Goal: Complete application form

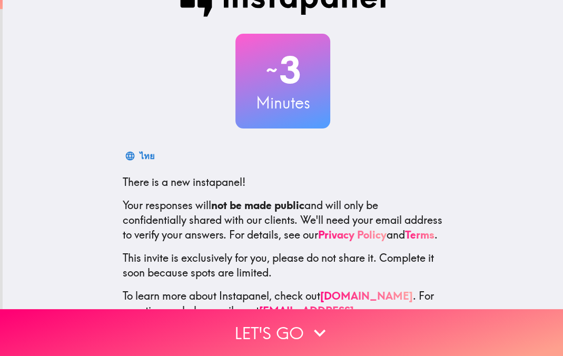
scroll to position [74, 0]
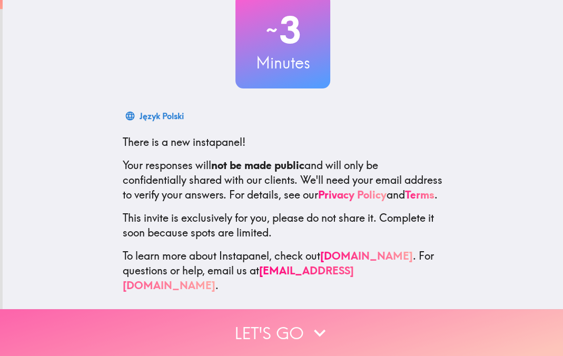
drag, startPoint x: 280, startPoint y: 330, endPoint x: 281, endPoint y: 320, distance: 10.6
click at [280, 330] on button "Let's go" at bounding box center [281, 332] width 563 height 47
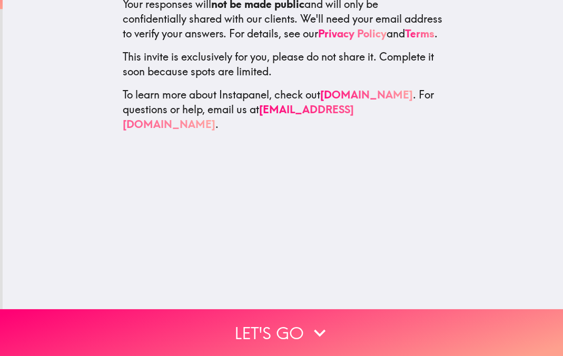
scroll to position [0, 0]
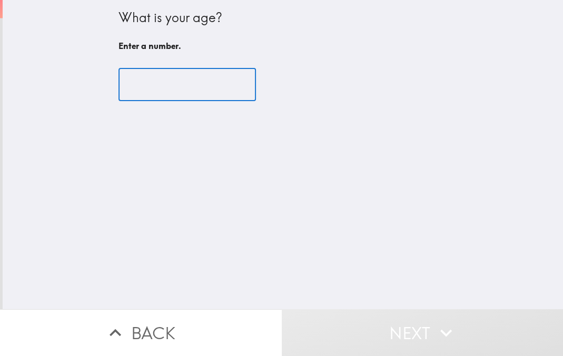
click at [163, 82] on input "number" at bounding box center [186, 84] width 137 height 33
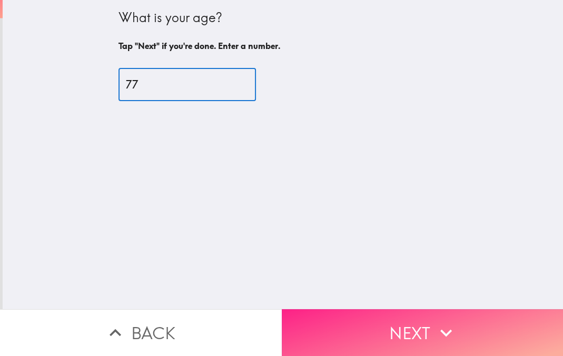
type input "77"
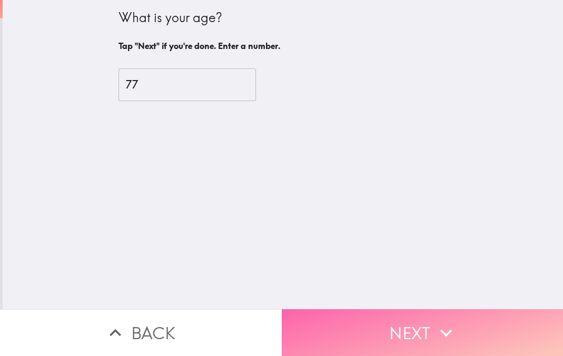
click at [373, 332] on button "Next" at bounding box center [423, 332] width 282 height 47
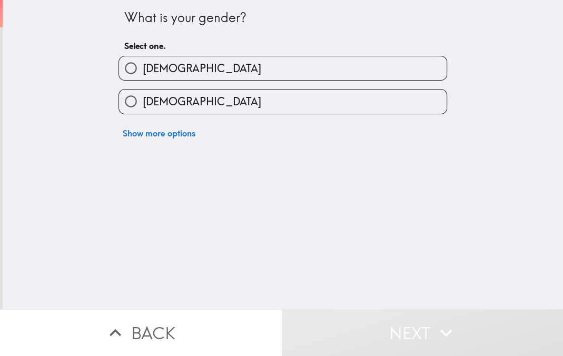
click at [146, 96] on span "[DEMOGRAPHIC_DATA]" at bounding box center [202, 101] width 118 height 15
click at [143, 96] on input "[DEMOGRAPHIC_DATA]" at bounding box center [131, 102] width 24 height 24
radio input "true"
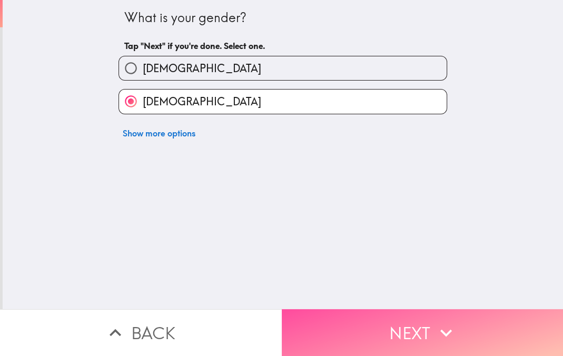
drag, startPoint x: 351, startPoint y: 342, endPoint x: 350, endPoint y: 328, distance: 13.7
click at [350, 341] on button "Next" at bounding box center [423, 332] width 282 height 47
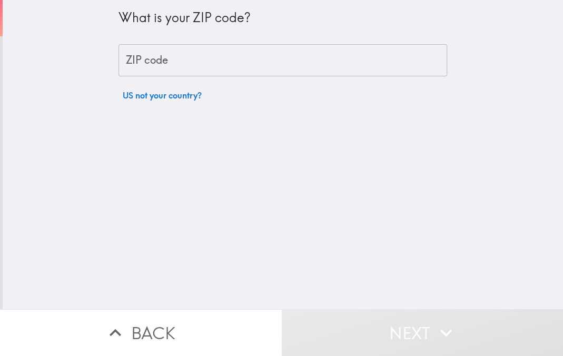
click at [173, 66] on input "ZIP code" at bounding box center [282, 60] width 329 height 33
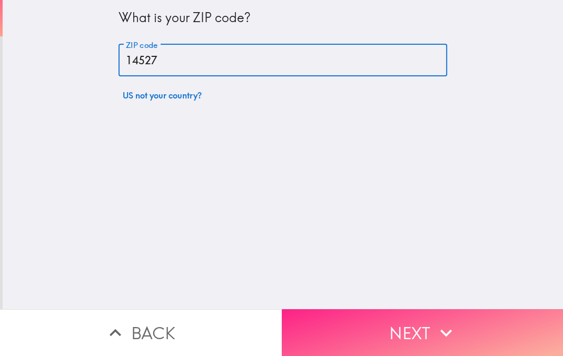
type input "14527"
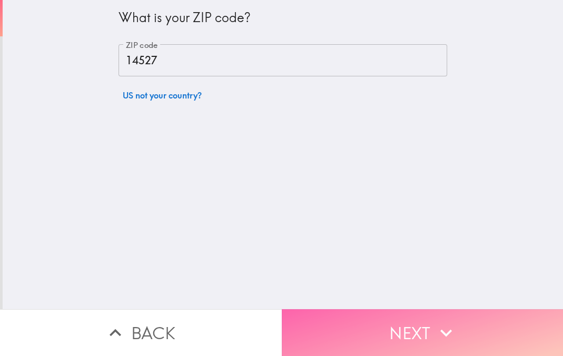
click at [355, 328] on button "Next" at bounding box center [423, 332] width 282 height 47
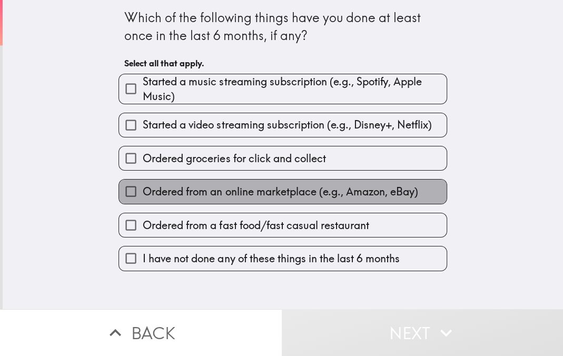
click at [225, 192] on span "Ordered from an online marketplace (e.g., Amazon, eBay)" at bounding box center [280, 191] width 275 height 15
click at [143, 192] on input "Ordered from an online marketplace (e.g., Amazon, eBay)" at bounding box center [131, 192] width 24 height 24
checkbox input "true"
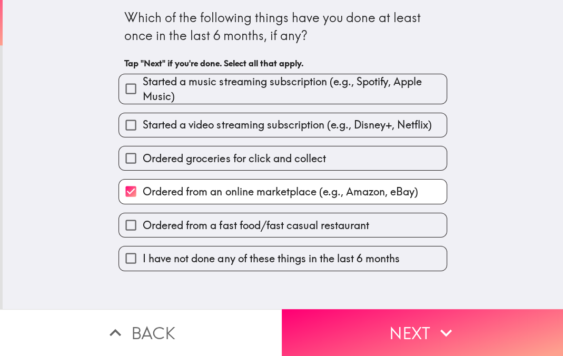
click at [236, 230] on span "Ordered from a fast food/fast casual restaurant" at bounding box center [256, 225] width 226 height 15
click at [143, 230] on input "Ordered from a fast food/fast casual restaurant" at bounding box center [131, 225] width 24 height 24
checkbox input "true"
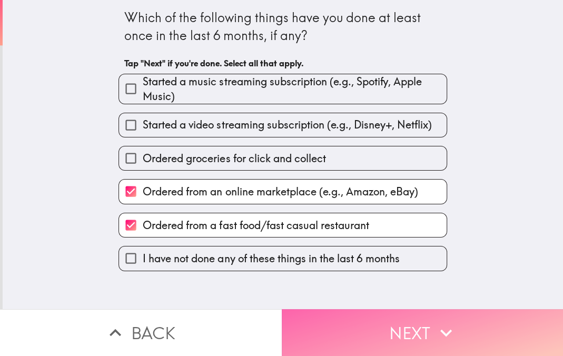
click at [357, 328] on button "Next" at bounding box center [423, 332] width 282 height 47
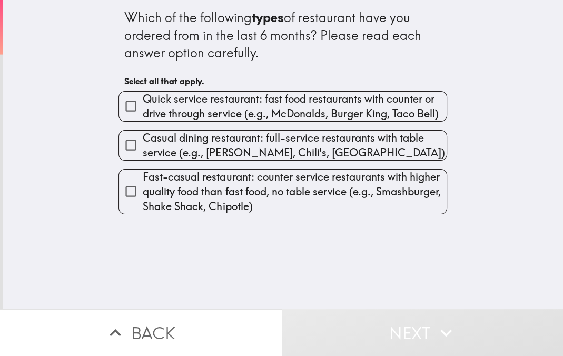
click at [202, 108] on span "Quick service restaurant: fast food restaurants with counter or drive through s…" at bounding box center [295, 106] width 304 height 29
click at [143, 108] on input "Quick service restaurant: fast food restaurants with counter or drive through s…" at bounding box center [131, 106] width 24 height 24
checkbox input "true"
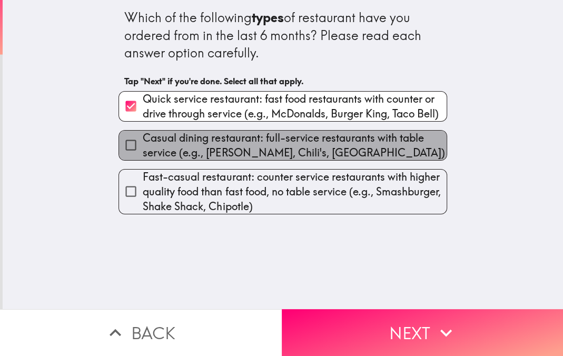
click at [208, 137] on span "Casual dining restaurant: full-service restaurants with table service (e.g., [P…" at bounding box center [295, 145] width 304 height 29
click at [143, 137] on input "Casual dining restaurant: full-service restaurants with table service (e.g., [P…" at bounding box center [131, 145] width 24 height 24
checkbox input "true"
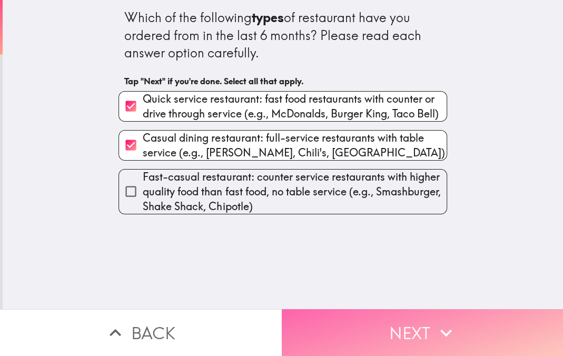
click at [371, 335] on button "Next" at bounding box center [423, 332] width 282 height 47
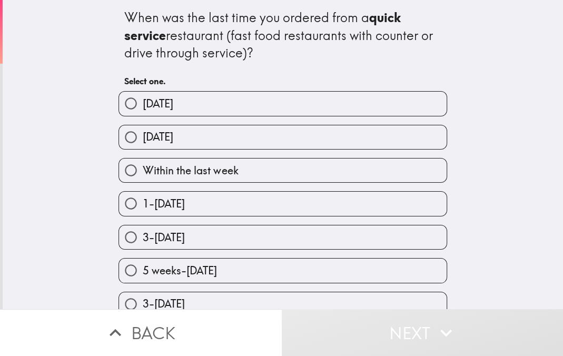
click at [216, 237] on label "3-[DATE]" at bounding box center [283, 237] width 328 height 24
click at [143, 237] on input "3-[DATE]" at bounding box center [131, 237] width 24 height 24
radio input "true"
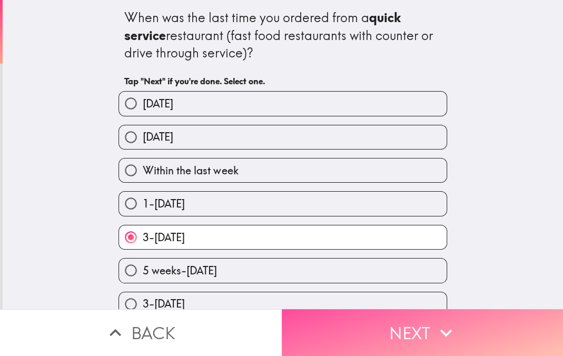
drag, startPoint x: 356, startPoint y: 329, endPoint x: 355, endPoint y: 322, distance: 6.9
click at [355, 328] on button "Next" at bounding box center [423, 332] width 282 height 47
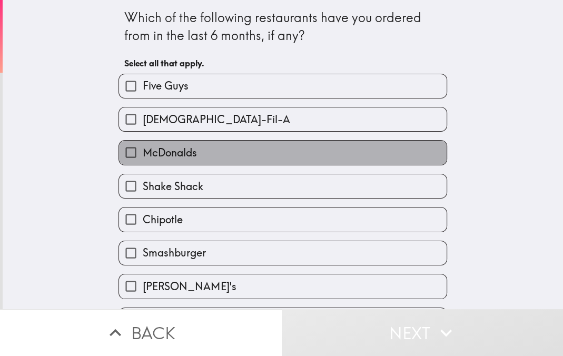
click at [220, 145] on label "McDonalds" at bounding box center [283, 153] width 328 height 24
click at [143, 145] on input "McDonalds" at bounding box center [131, 153] width 24 height 24
checkbox input "true"
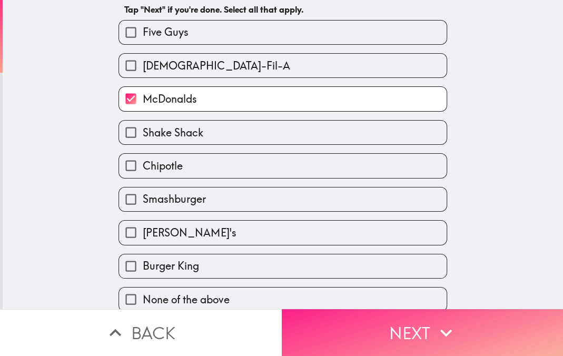
scroll to position [55, 0]
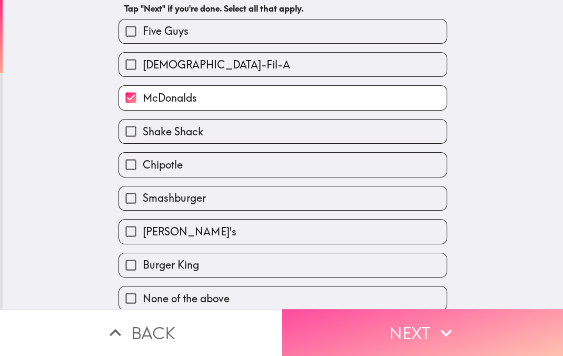
drag, startPoint x: 419, startPoint y: 333, endPoint x: 419, endPoint y: 321, distance: 12.6
click at [419, 332] on button "Next" at bounding box center [423, 332] width 282 height 47
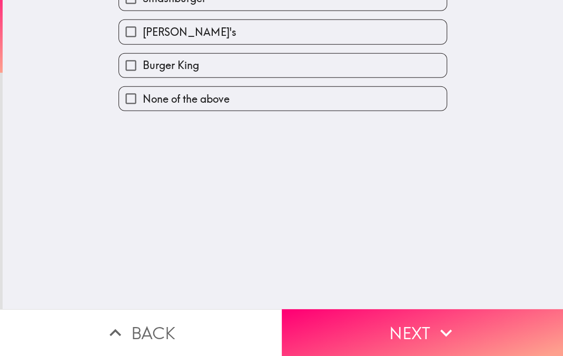
scroll to position [0, 0]
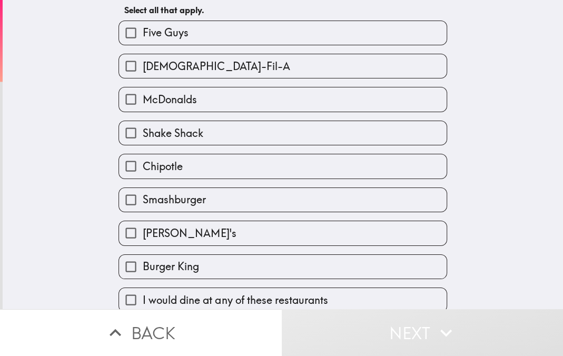
scroll to position [55, 0]
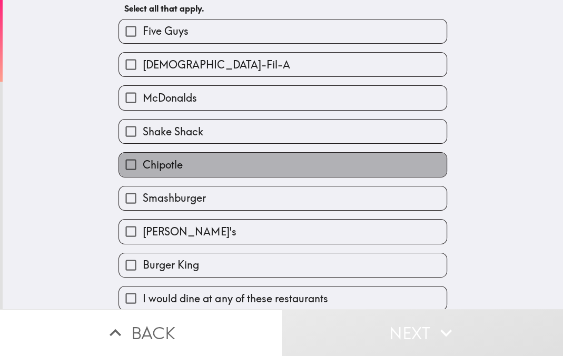
click at [196, 168] on label "Chipotle" at bounding box center [283, 165] width 328 height 24
click at [143, 168] on input "Chipotle" at bounding box center [131, 165] width 24 height 24
checkbox input "true"
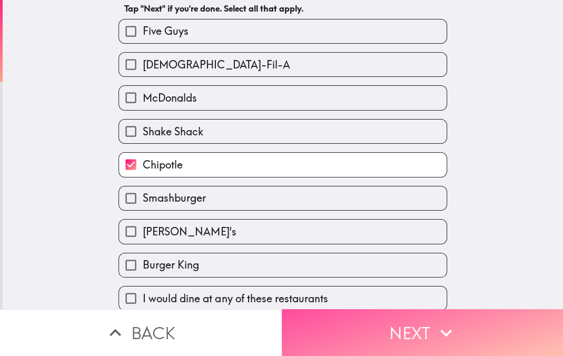
drag, startPoint x: 390, startPoint y: 350, endPoint x: 393, endPoint y: 341, distance: 10.2
click at [391, 347] on button "Next" at bounding box center [423, 332] width 282 height 47
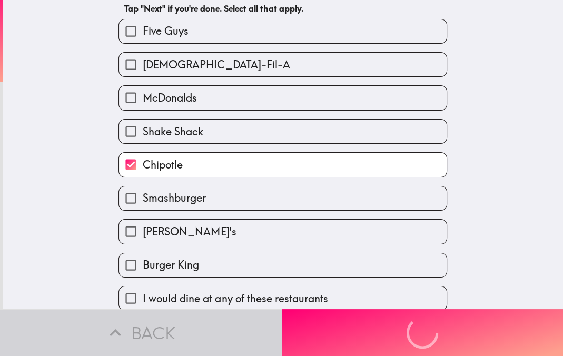
scroll to position [0, 0]
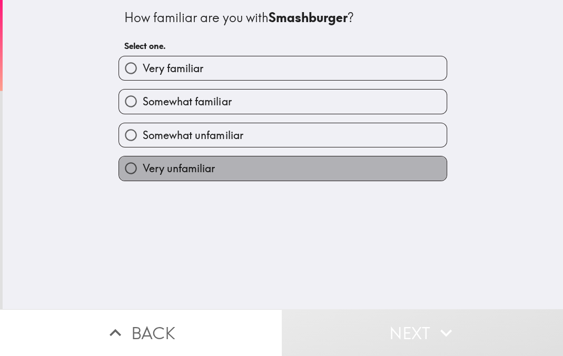
click at [213, 164] on span "Very unfamiliar" at bounding box center [179, 168] width 72 height 15
click at [143, 164] on input "Very unfamiliar" at bounding box center [131, 168] width 24 height 24
radio input "true"
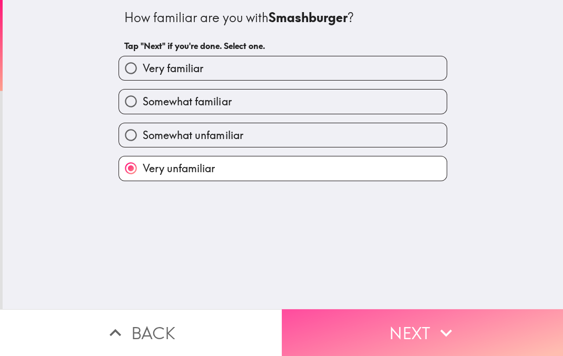
drag, startPoint x: 382, startPoint y: 342, endPoint x: 384, endPoint y: 331, distance: 11.3
click at [382, 341] on button "Next" at bounding box center [423, 332] width 282 height 47
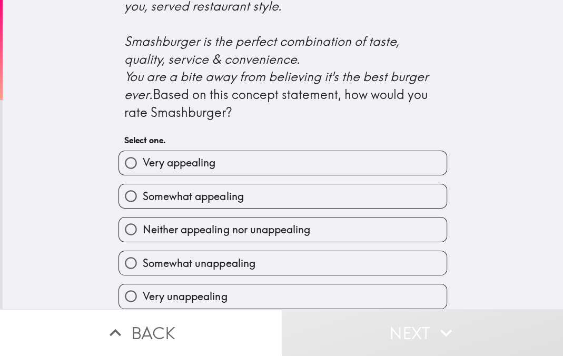
scroll to position [424, 0]
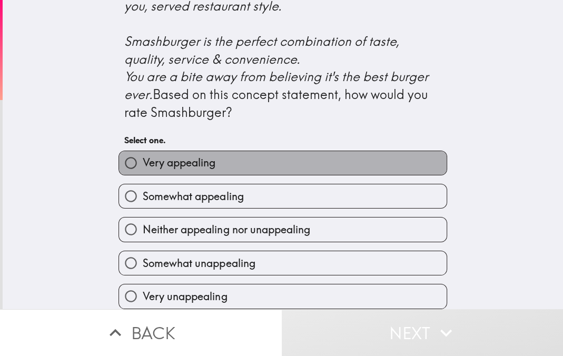
click at [290, 175] on label "Very appealing" at bounding box center [283, 163] width 328 height 24
click at [143, 175] on input "Very appealing" at bounding box center [131, 163] width 24 height 24
radio input "true"
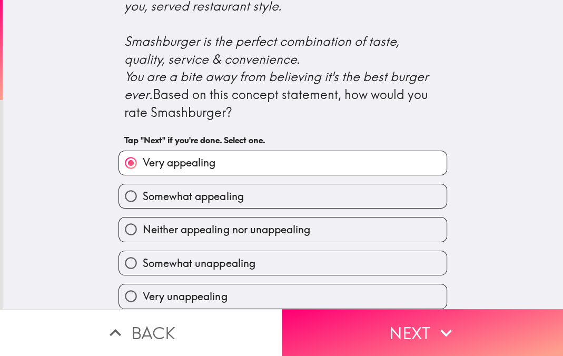
scroll to position [470, 0]
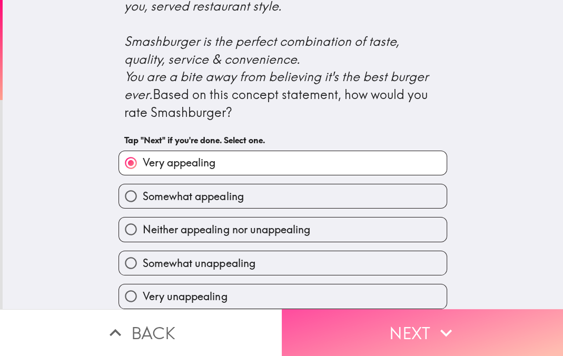
drag, startPoint x: 421, startPoint y: 342, endPoint x: 420, endPoint y: 328, distance: 14.3
click at [421, 340] on button "Next" at bounding box center [423, 332] width 282 height 47
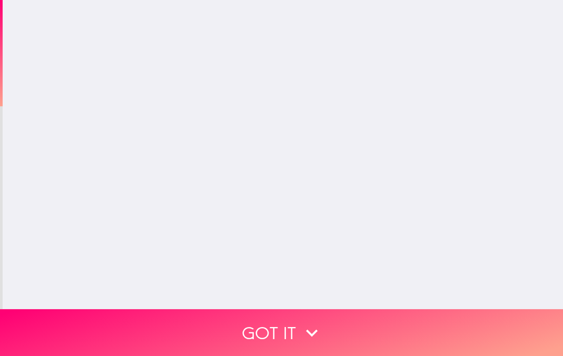
scroll to position [0, 0]
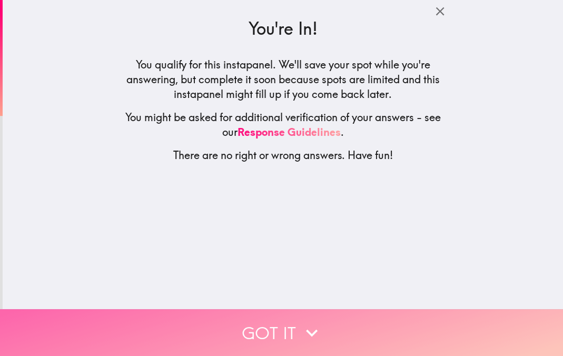
drag, startPoint x: 291, startPoint y: 336, endPoint x: 295, endPoint y: 330, distance: 7.3
click at [292, 334] on button "Got it" at bounding box center [281, 332] width 563 height 47
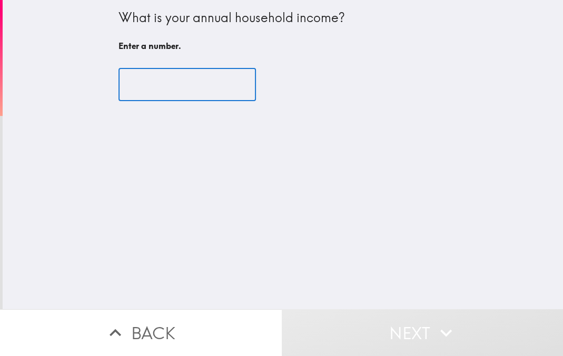
click at [210, 87] on input "number" at bounding box center [186, 84] width 137 height 33
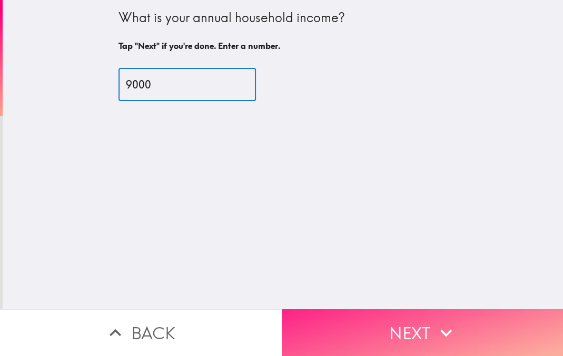
type input "9000"
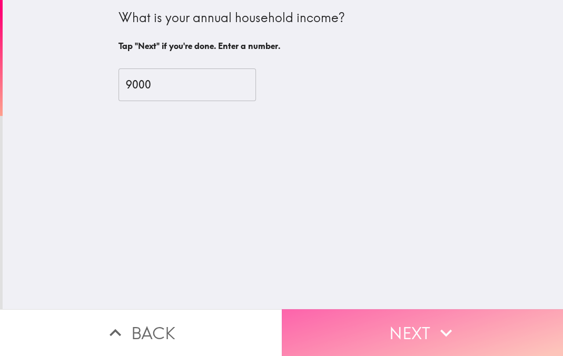
click at [382, 343] on button "Next" at bounding box center [423, 332] width 282 height 47
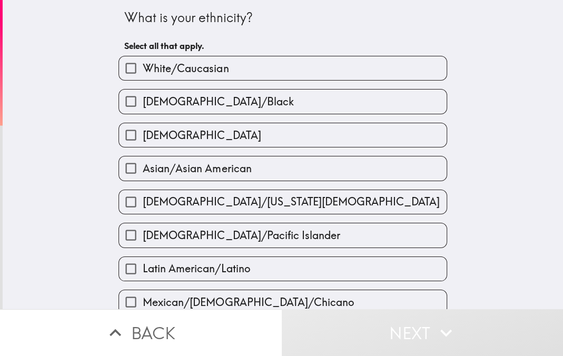
click at [231, 79] on label "White/Caucasian" at bounding box center [283, 68] width 328 height 24
click at [143, 79] on input "White/Caucasian" at bounding box center [131, 68] width 24 height 24
checkbox input "true"
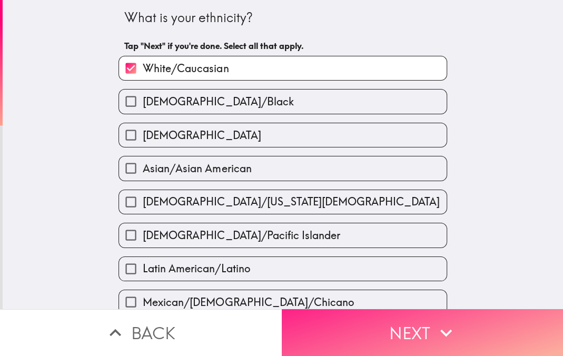
click at [346, 329] on button "Next" at bounding box center [423, 332] width 282 height 47
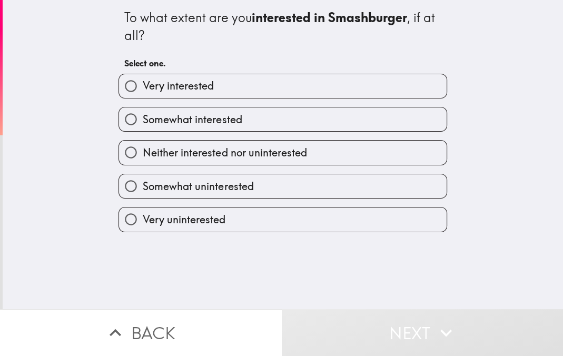
click at [223, 118] on span "Somewhat interested" at bounding box center [192, 119] width 99 height 15
click at [143, 118] on input "Somewhat interested" at bounding box center [131, 119] width 24 height 24
radio input "true"
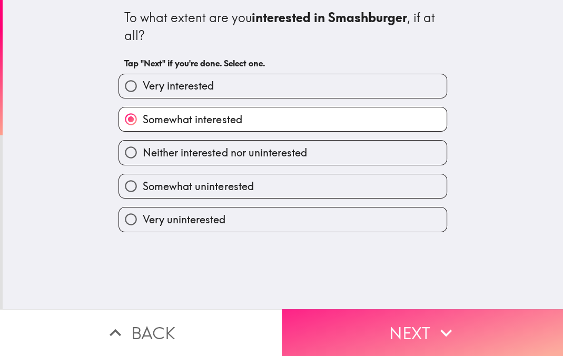
click at [356, 335] on button "Next" at bounding box center [423, 332] width 282 height 47
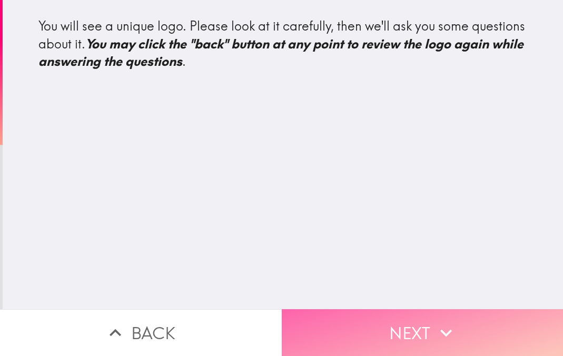
click at [384, 338] on button "Next" at bounding box center [423, 332] width 282 height 47
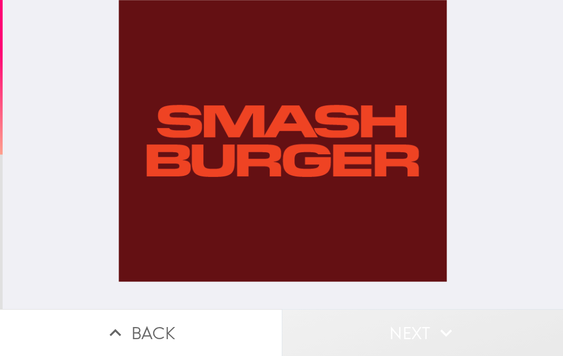
click at [374, 328] on button "Next" at bounding box center [423, 332] width 282 height 47
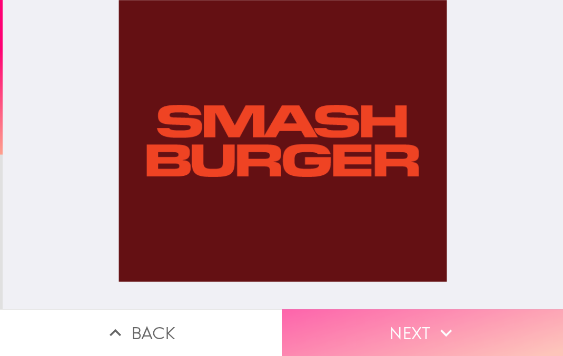
click at [399, 334] on button "Next" at bounding box center [423, 332] width 282 height 47
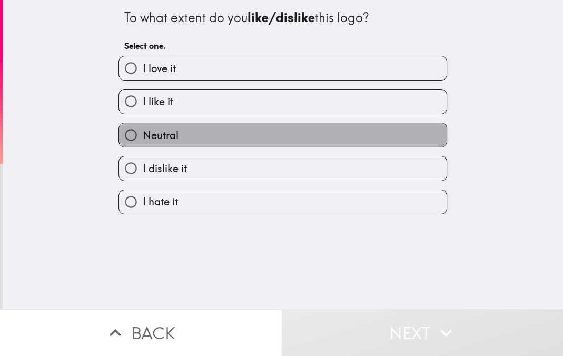
click at [260, 140] on label "Neutral" at bounding box center [283, 135] width 328 height 24
click at [143, 140] on input "Neutral" at bounding box center [131, 135] width 24 height 24
radio input "true"
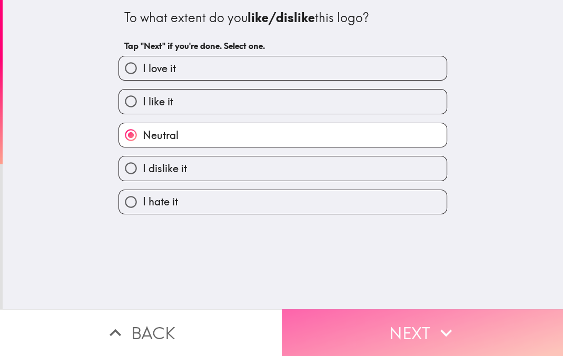
click at [378, 328] on button "Next" at bounding box center [423, 332] width 282 height 47
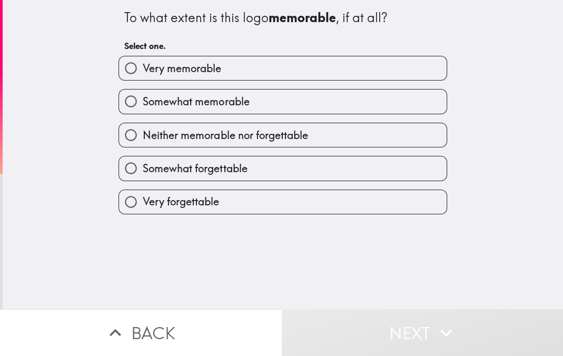
click at [257, 168] on label "Somewhat forgettable" at bounding box center [283, 168] width 328 height 24
click at [143, 168] on input "Somewhat forgettable" at bounding box center [131, 168] width 24 height 24
radio input "true"
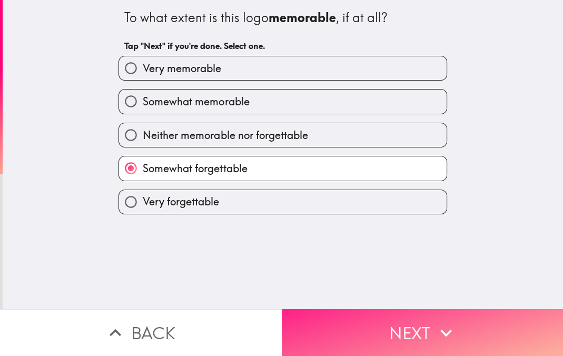
click at [372, 332] on button "Next" at bounding box center [423, 332] width 282 height 47
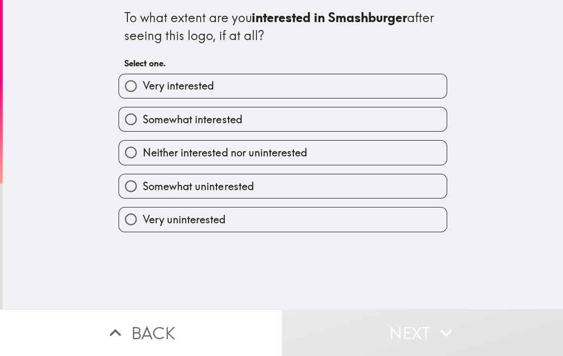
click at [267, 154] on span "Neither interested nor uninterested" at bounding box center [225, 152] width 164 height 15
click at [143, 154] on input "Neither interested nor uninterested" at bounding box center [131, 153] width 24 height 24
radio input "true"
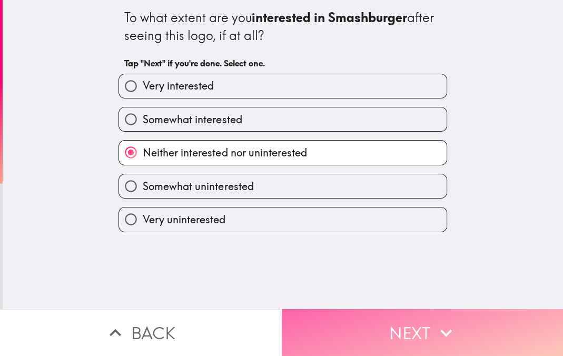
click at [389, 330] on button "Next" at bounding box center [423, 332] width 282 height 47
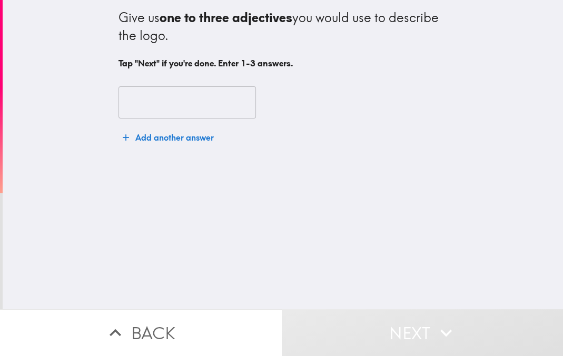
click at [198, 99] on input "text" at bounding box center [186, 102] width 137 height 33
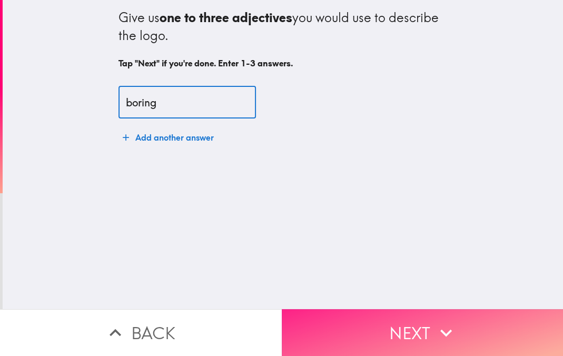
type input "boring"
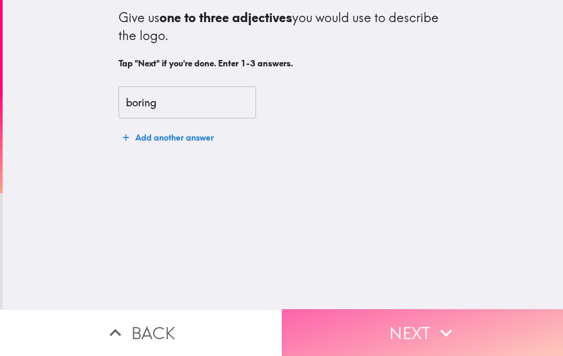
click at [391, 323] on button "Next" at bounding box center [423, 332] width 282 height 47
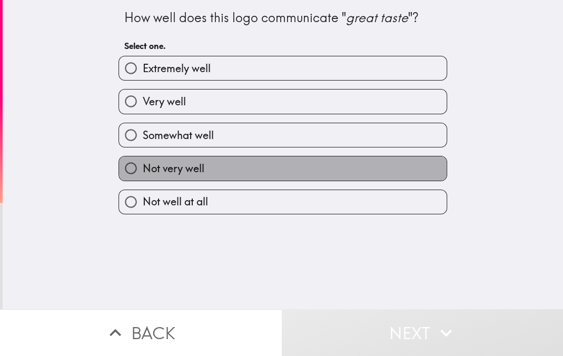
click at [200, 167] on span "Not very well" at bounding box center [174, 168] width 62 height 15
click at [143, 167] on input "Not very well" at bounding box center [131, 168] width 24 height 24
radio input "true"
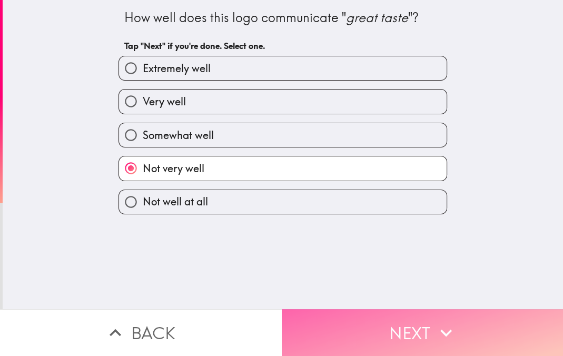
click at [353, 342] on button "Next" at bounding box center [423, 332] width 282 height 47
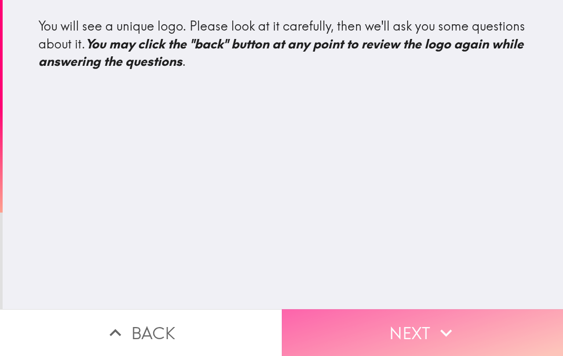
click at [382, 324] on button "Next" at bounding box center [423, 332] width 282 height 47
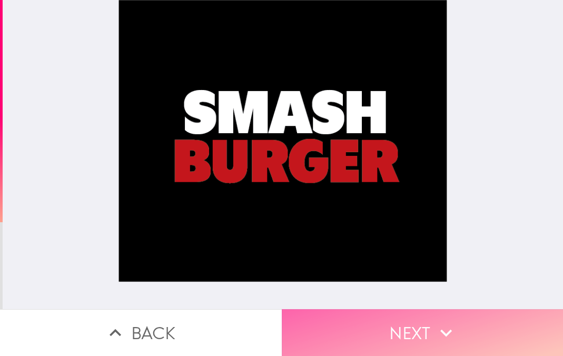
click at [392, 335] on button "Next" at bounding box center [423, 332] width 282 height 47
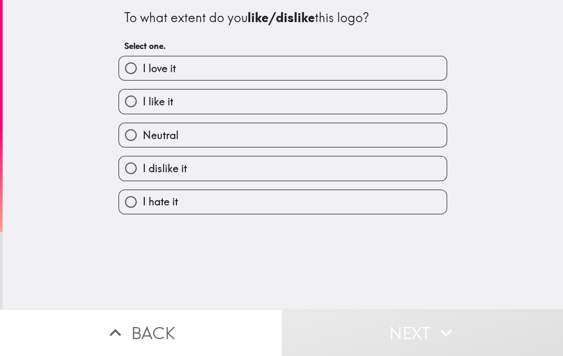
click at [210, 105] on label "I like it" at bounding box center [283, 102] width 328 height 24
click at [143, 105] on input "I like it" at bounding box center [131, 102] width 24 height 24
radio input "true"
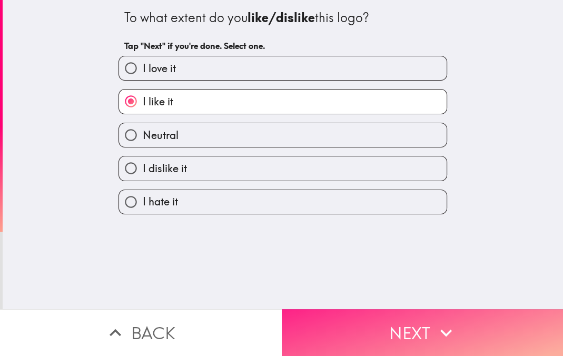
click at [370, 329] on button "Next" at bounding box center [423, 332] width 282 height 47
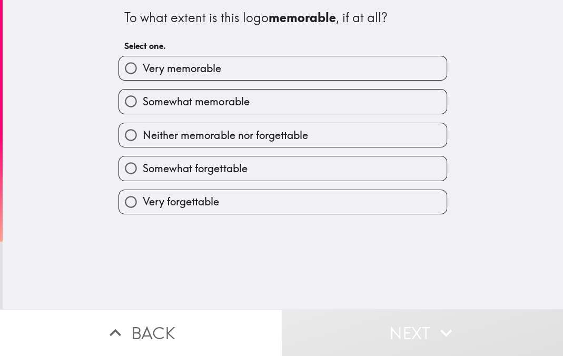
click at [235, 103] on span "Somewhat memorable" at bounding box center [196, 101] width 106 height 15
click at [143, 103] on input "Somewhat memorable" at bounding box center [131, 102] width 24 height 24
radio input "true"
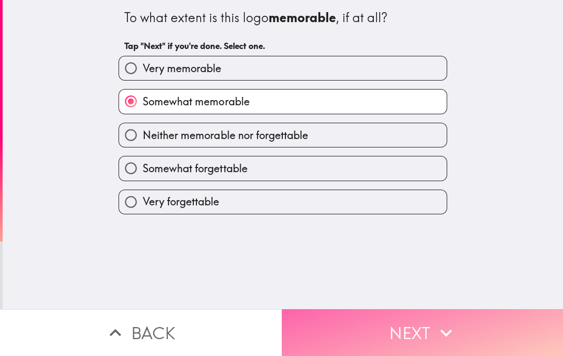
click at [378, 333] on button "Next" at bounding box center [423, 332] width 282 height 47
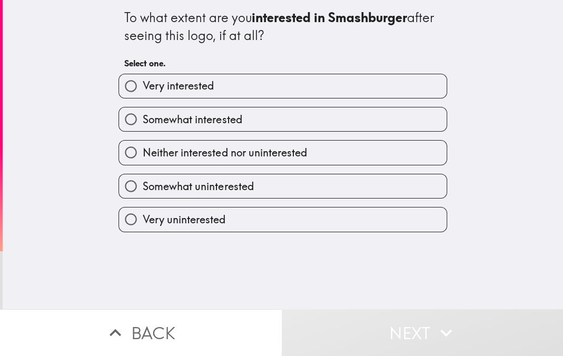
drag, startPoint x: 258, startPoint y: 123, endPoint x: 266, endPoint y: 127, distance: 9.4
click at [259, 123] on label "Somewhat interested" at bounding box center [283, 119] width 328 height 24
click at [143, 123] on input "Somewhat interested" at bounding box center [131, 119] width 24 height 24
radio input "true"
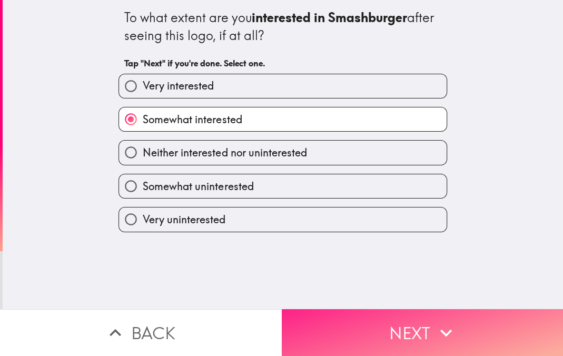
click at [368, 337] on button "Next" at bounding box center [423, 332] width 282 height 47
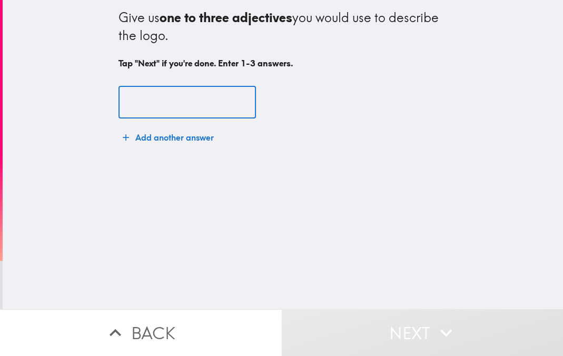
click at [197, 108] on input "text" at bounding box center [186, 102] width 137 height 33
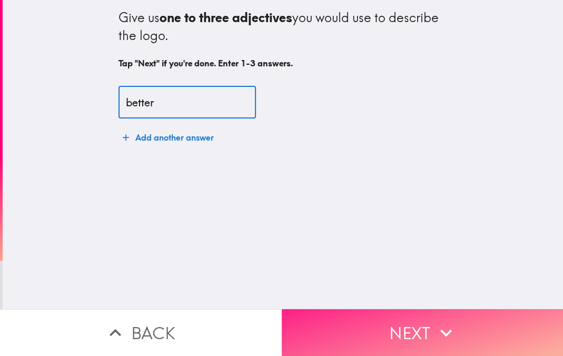
type input "better"
click at [390, 339] on button "Next" at bounding box center [423, 332] width 282 height 47
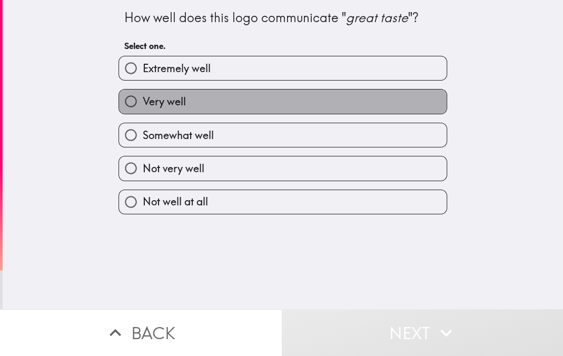
click at [226, 98] on label "Very well" at bounding box center [283, 102] width 328 height 24
click at [143, 98] on input "Very well" at bounding box center [131, 102] width 24 height 24
radio input "true"
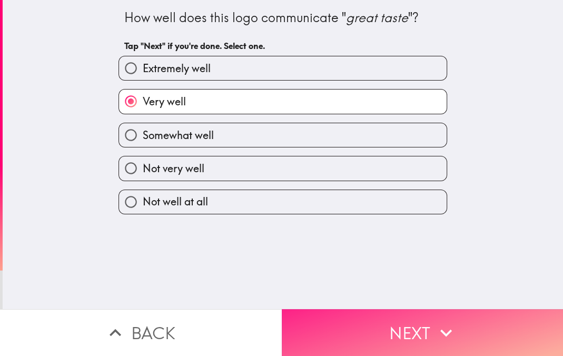
click at [381, 338] on button "Next" at bounding box center [423, 332] width 282 height 47
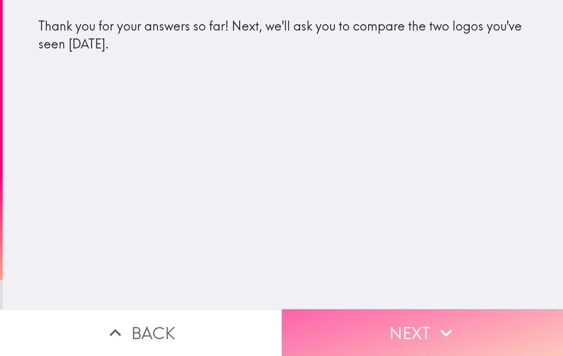
click at [401, 339] on button "Next" at bounding box center [423, 332] width 282 height 47
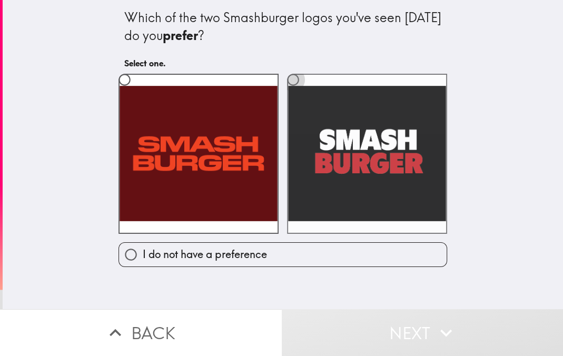
click at [295, 79] on input "radio" at bounding box center [293, 80] width 24 height 24
radio input "true"
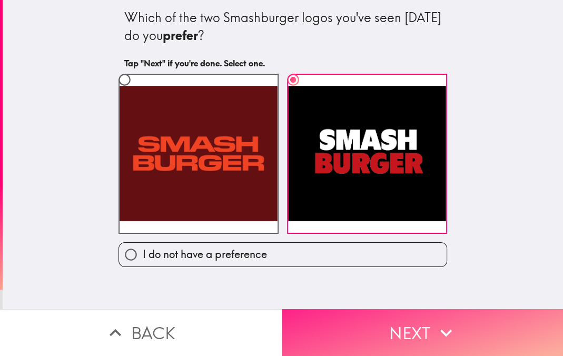
click at [385, 329] on button "Next" at bounding box center [423, 332] width 282 height 47
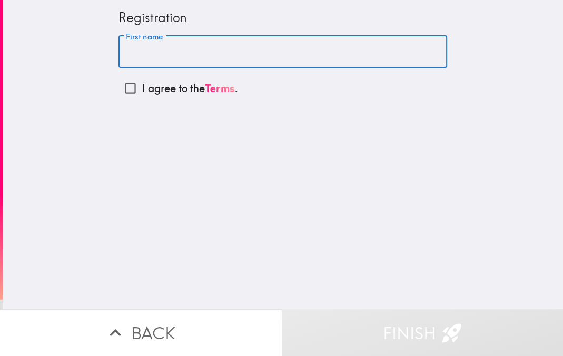
click at [181, 43] on input "First name" at bounding box center [282, 52] width 329 height 33
type input "[PERSON_NAME]"
click at [135, 88] on input "I agree to the Terms ." at bounding box center [130, 88] width 24 height 24
checkbox input "true"
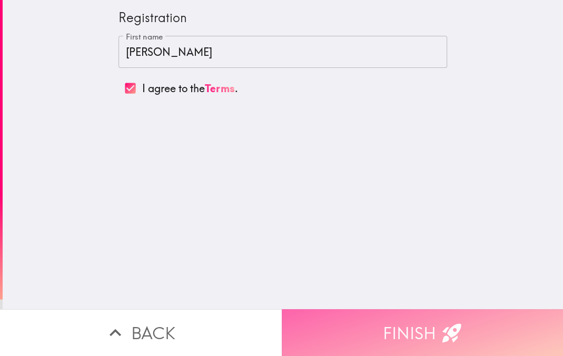
click at [364, 339] on button "Finish" at bounding box center [423, 332] width 282 height 47
